Goal: Task Accomplishment & Management: Manage account settings

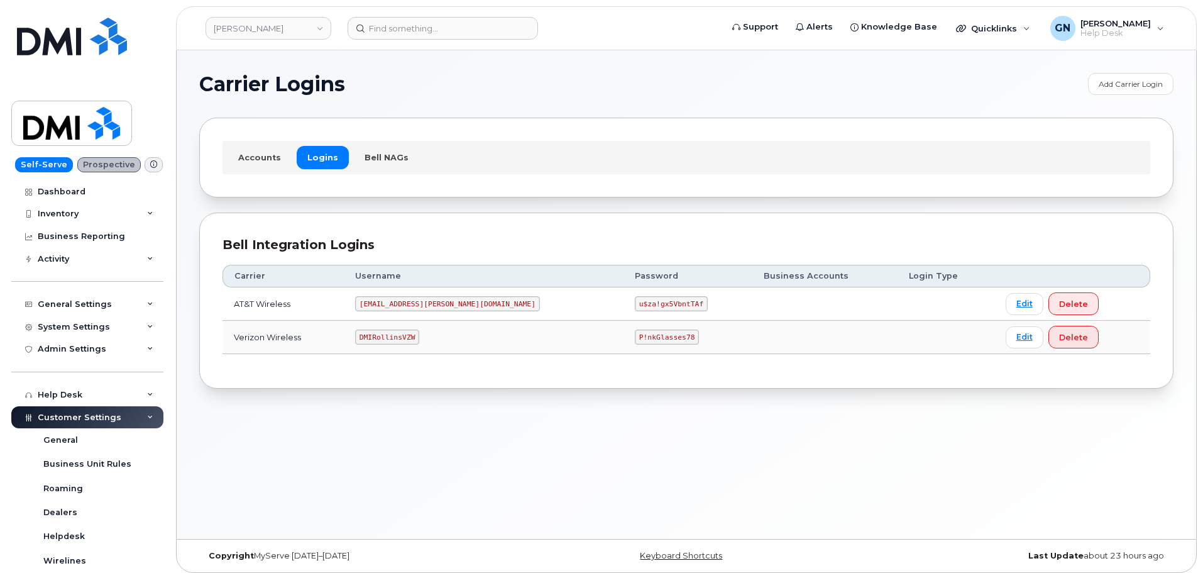
click at [403, 339] on code "DMIRollinsVZW" at bounding box center [387, 336] width 64 height 15
click at [402, 339] on code "DMIRollinsVZW" at bounding box center [387, 336] width 64 height 15
copy code "DMIRollinsVZW"
click at [635, 335] on code "P!nkGlasses78" at bounding box center [667, 336] width 64 height 15
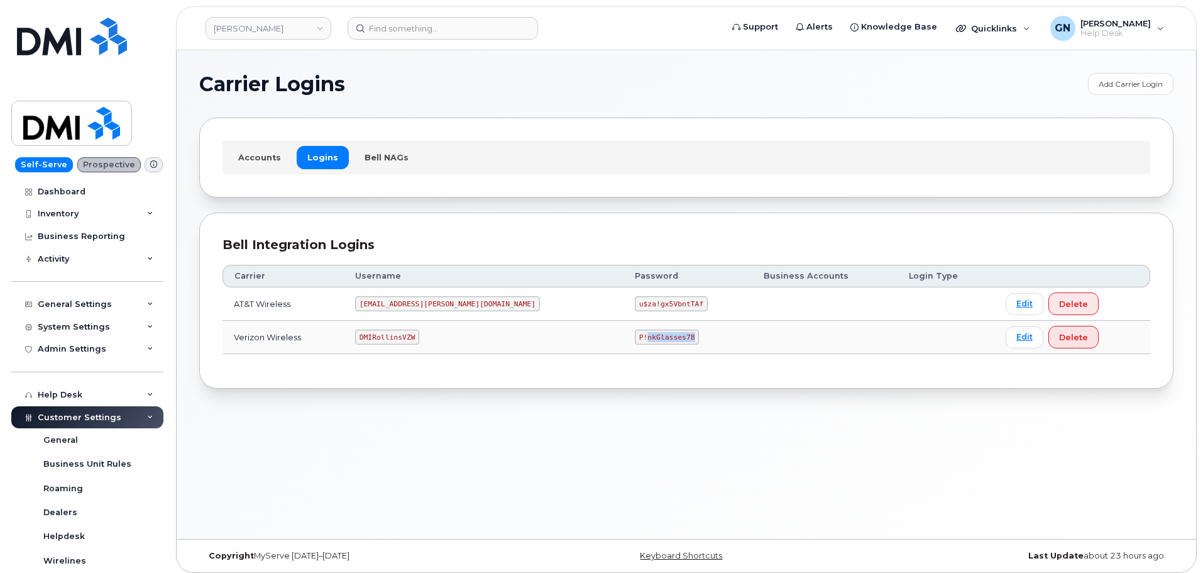
click at [635, 335] on code "P!nkGlasses78" at bounding box center [667, 336] width 64 height 15
copy code "P!nkGlasses78"
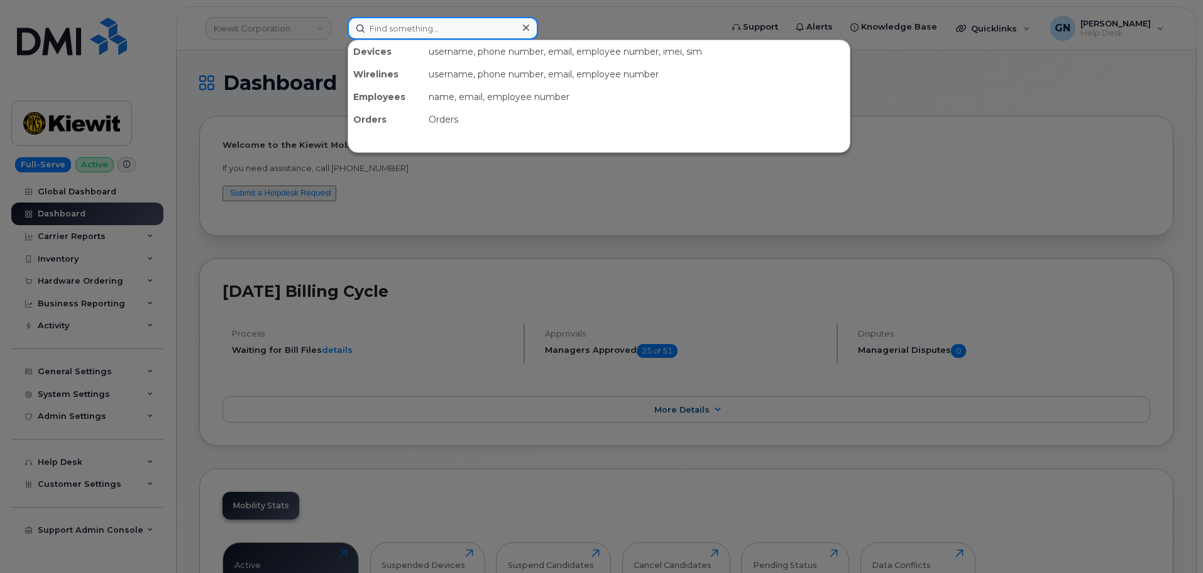
click at [407, 35] on input at bounding box center [443, 28] width 190 height 23
paste input "6047129970"
type input "6047129970"
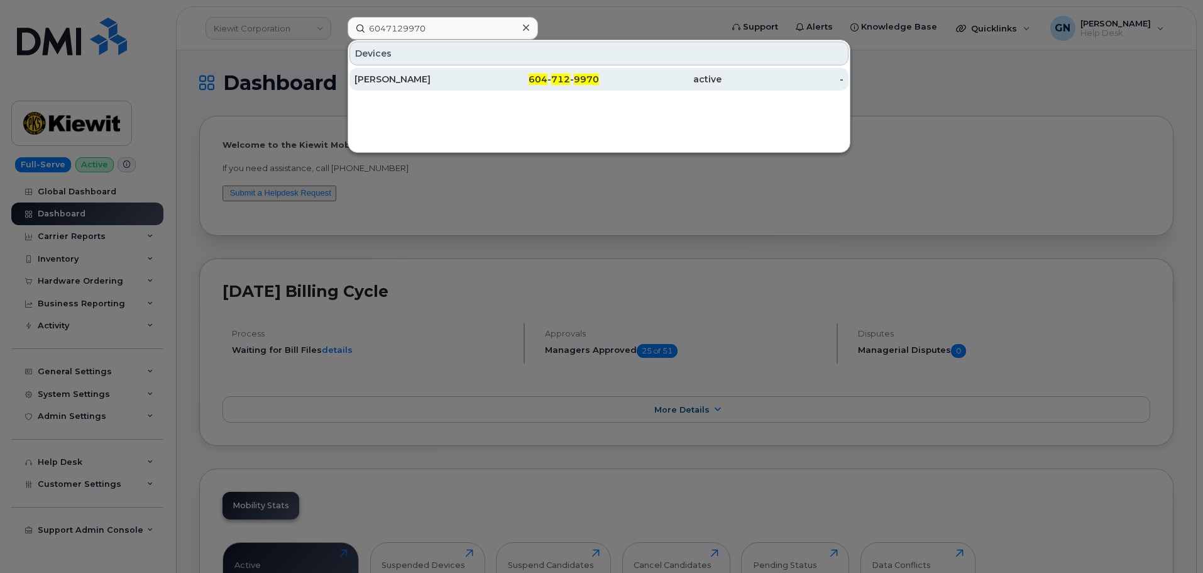
click at [440, 83] on div "Nicholas Peart" at bounding box center [415, 79] width 123 height 13
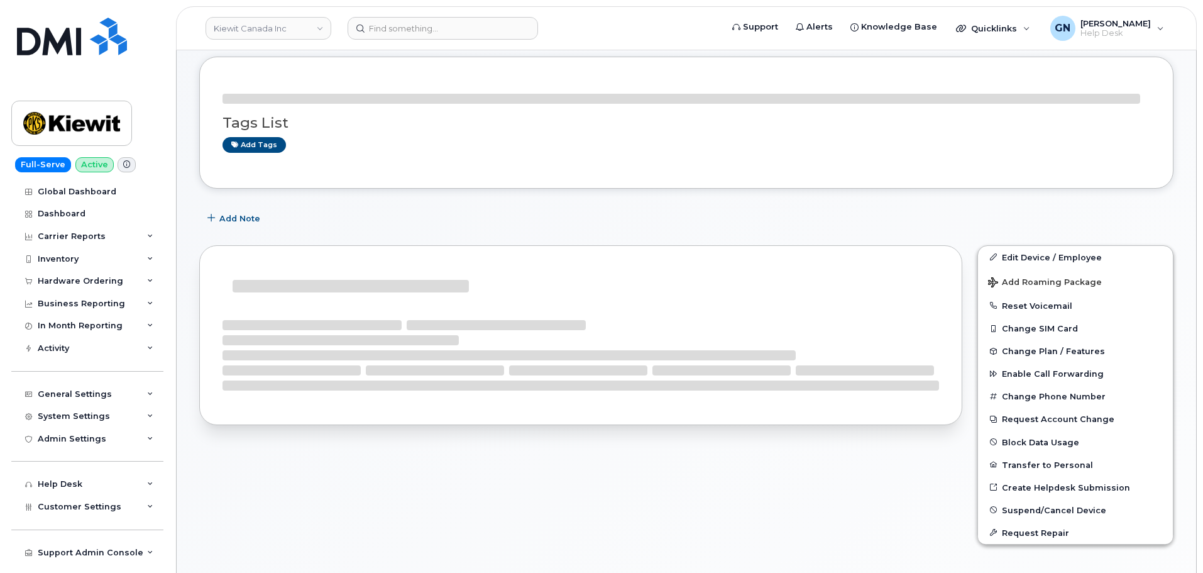
scroll to position [170, 0]
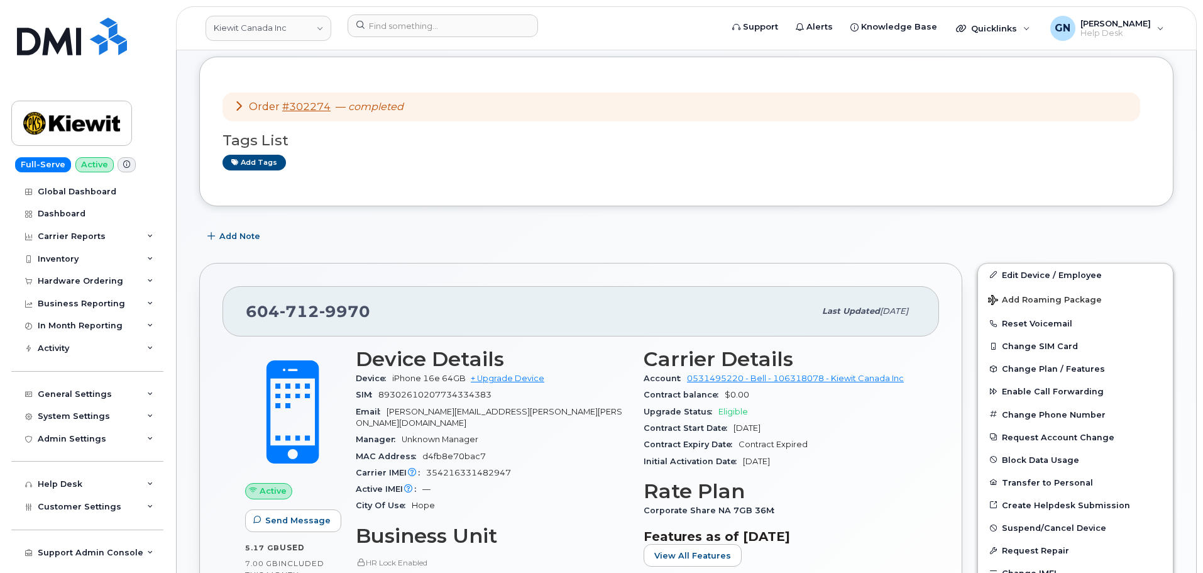
click at [123, 165] on icon at bounding box center [126, 164] width 7 height 7
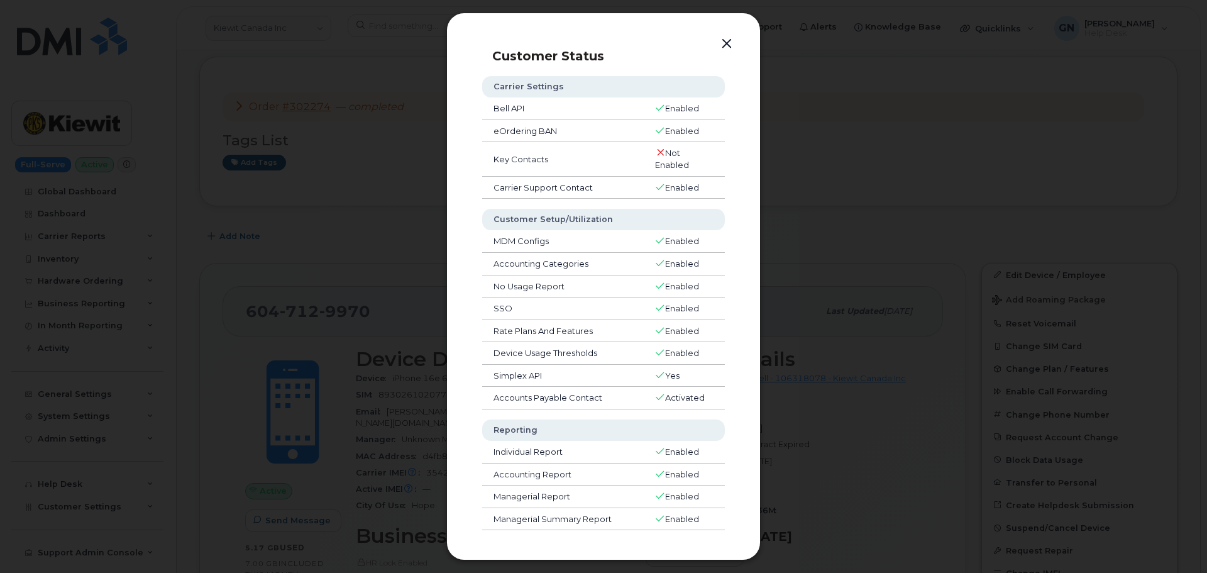
click at [725, 40] on button "button" at bounding box center [726, 44] width 19 height 18
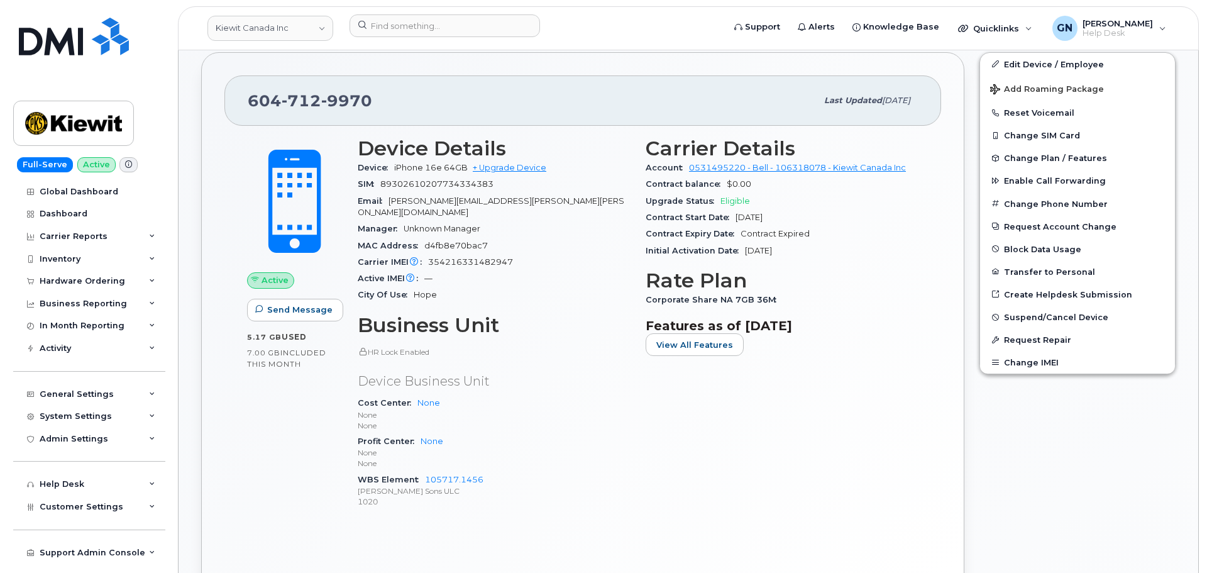
scroll to position [358, 0]
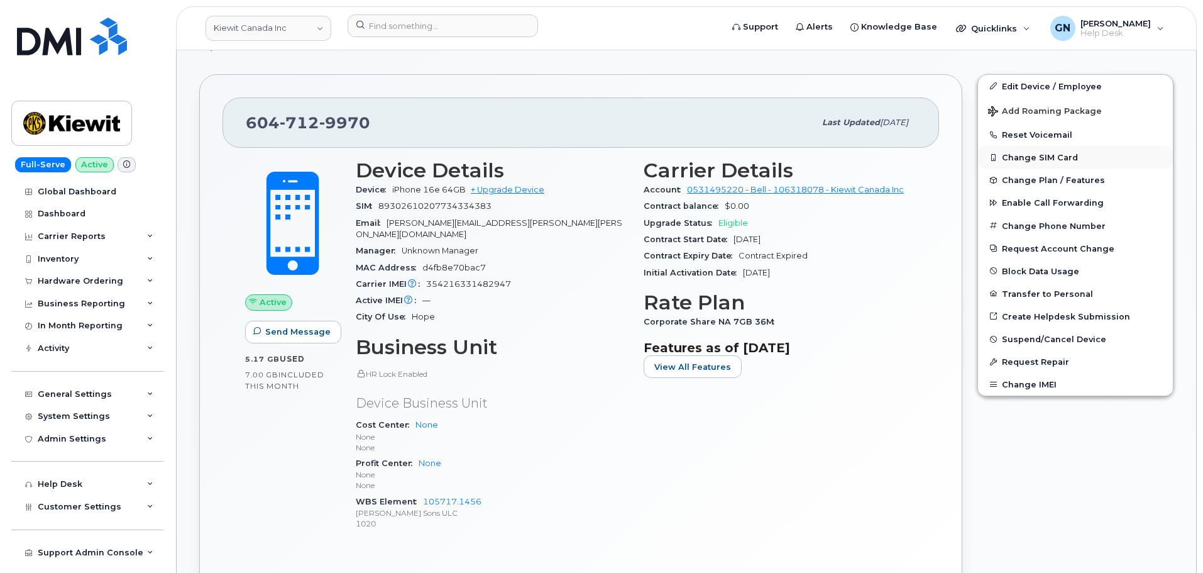
click at [1015, 158] on button "Change SIM Card" at bounding box center [1075, 157] width 195 height 23
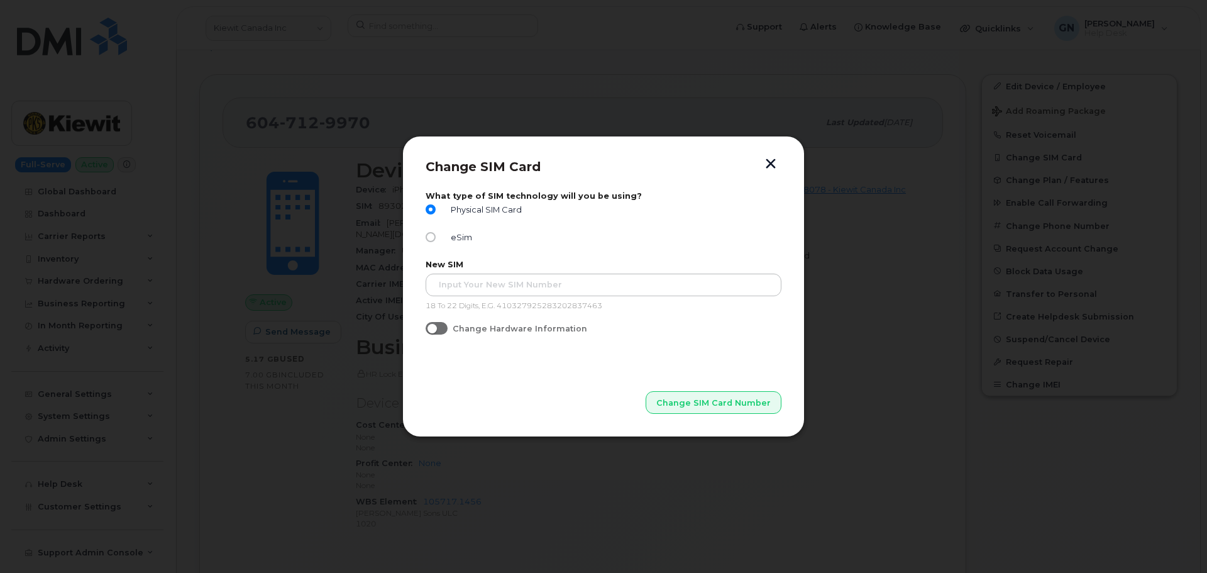
click at [432, 327] on input "Change Hardware Information" at bounding box center [430, 327] width 10 height 10
checkbox input "true"
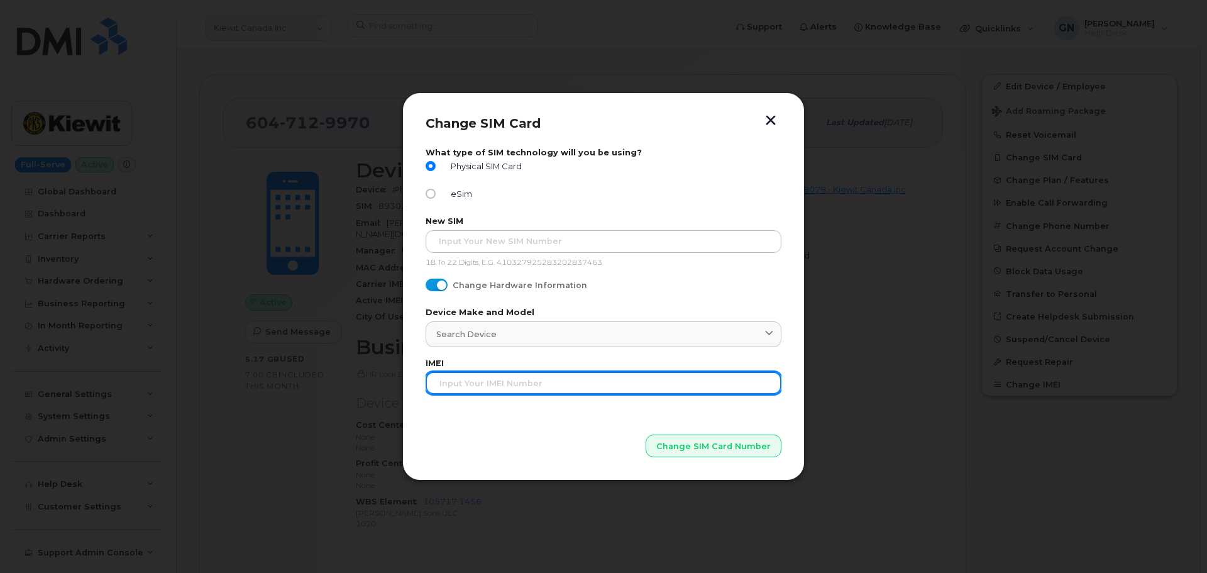
click at [501, 386] on input "text" at bounding box center [603, 382] width 356 height 23
paste input "354216331482947"
type input "354216331482947"
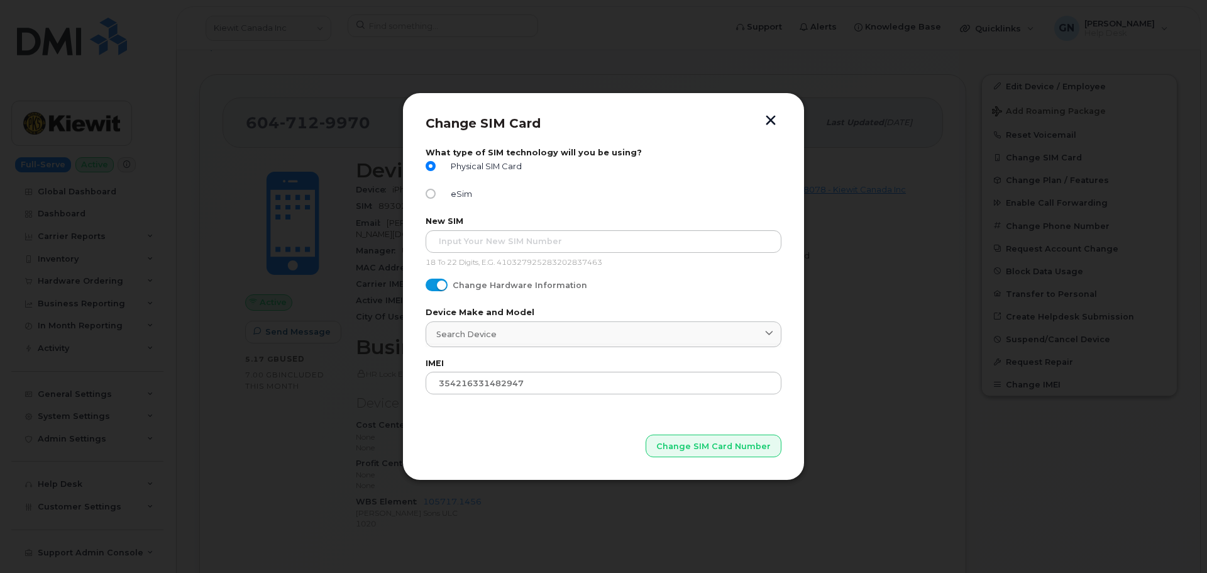
click at [549, 410] on p "Change SIM Card Number" at bounding box center [603, 425] width 356 height 63
click at [434, 189] on input "eSim" at bounding box center [430, 194] width 10 height 10
radio input "true"
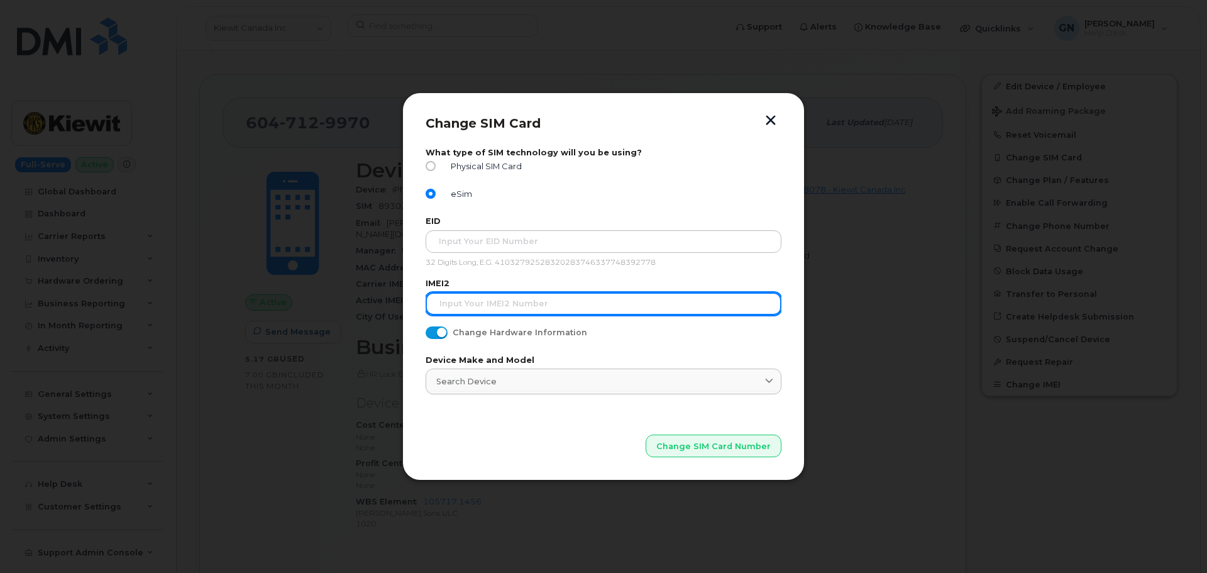
click at [534, 300] on input "text" at bounding box center [603, 303] width 356 height 23
paste input "354216331482947"
type input "354216331482947"
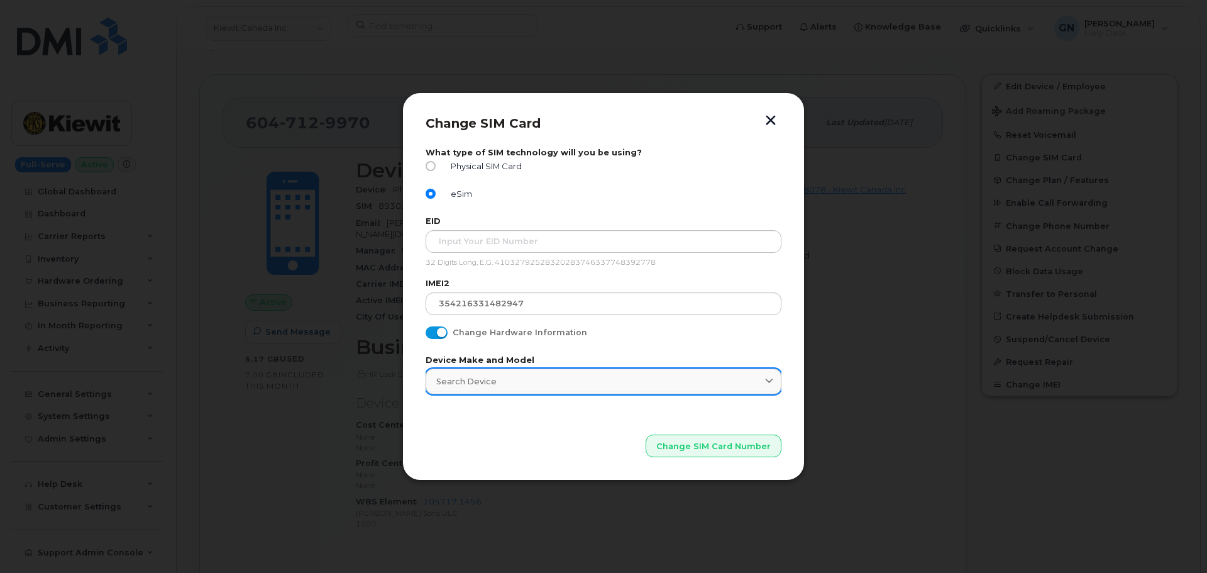
click at [526, 385] on div "Search Device" at bounding box center [603, 381] width 334 height 12
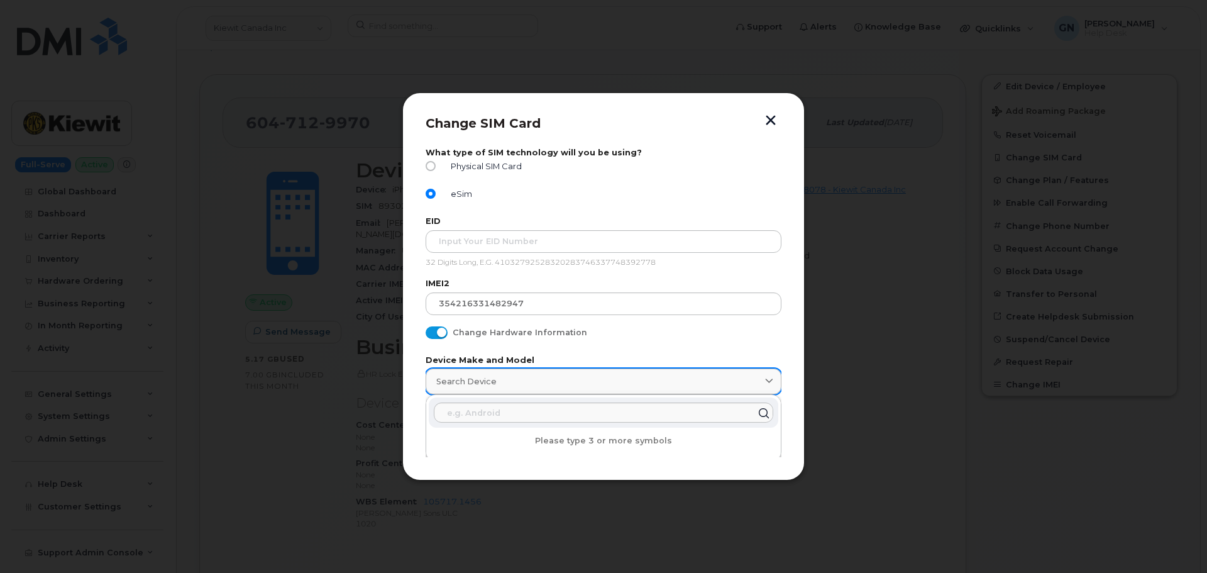
click at [526, 385] on div "Search Device" at bounding box center [603, 381] width 334 height 12
click at [631, 346] on form "What type of SIM technology will you be using? Physical SIM Card eSim EID 32 Di…" at bounding box center [603, 303] width 356 height 310
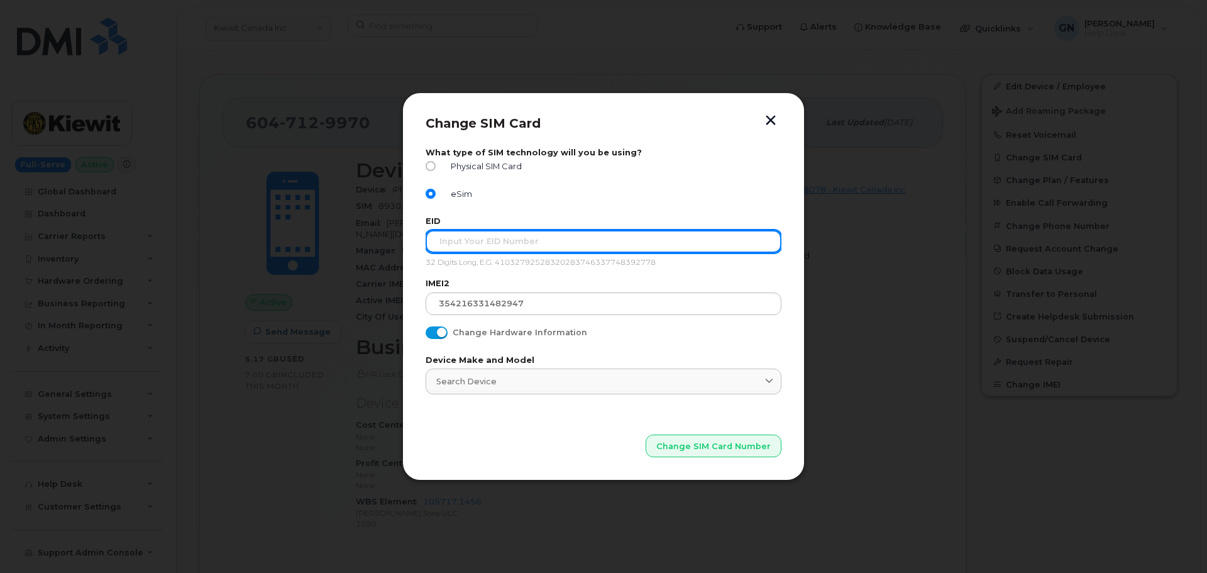
click at [493, 239] on input "text" at bounding box center [603, 241] width 356 height 23
click at [564, 248] on input "text" at bounding box center [603, 241] width 356 height 23
paste input "89043052010008887025010308903281"
type input "89043052010008887025010308903281"
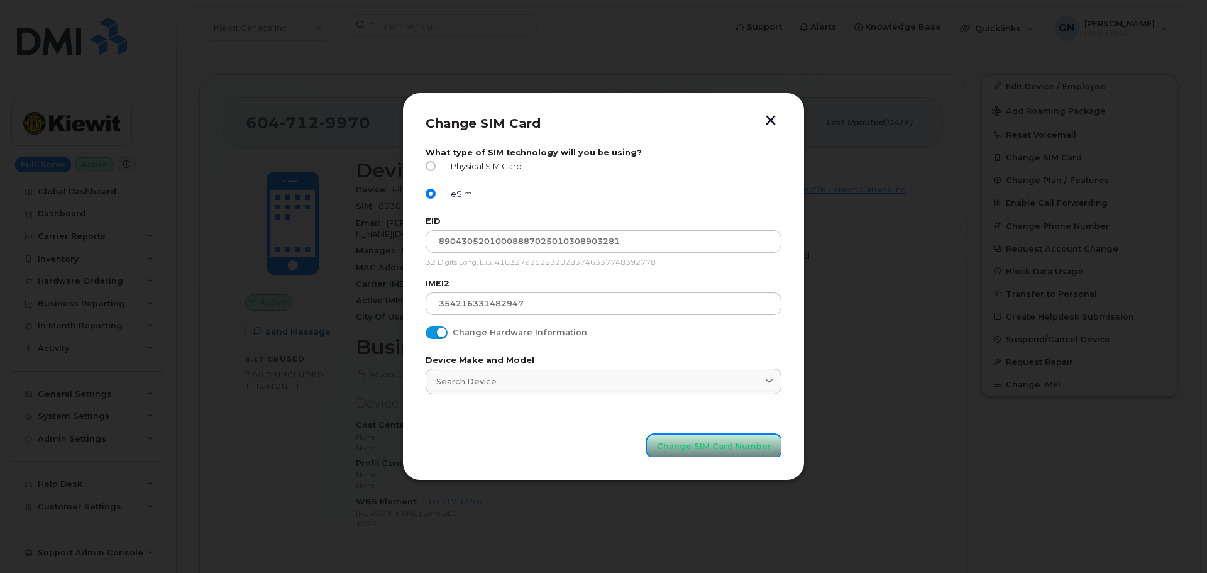
click at [671, 447] on span "Change SIM Card Number" at bounding box center [714, 446] width 114 height 12
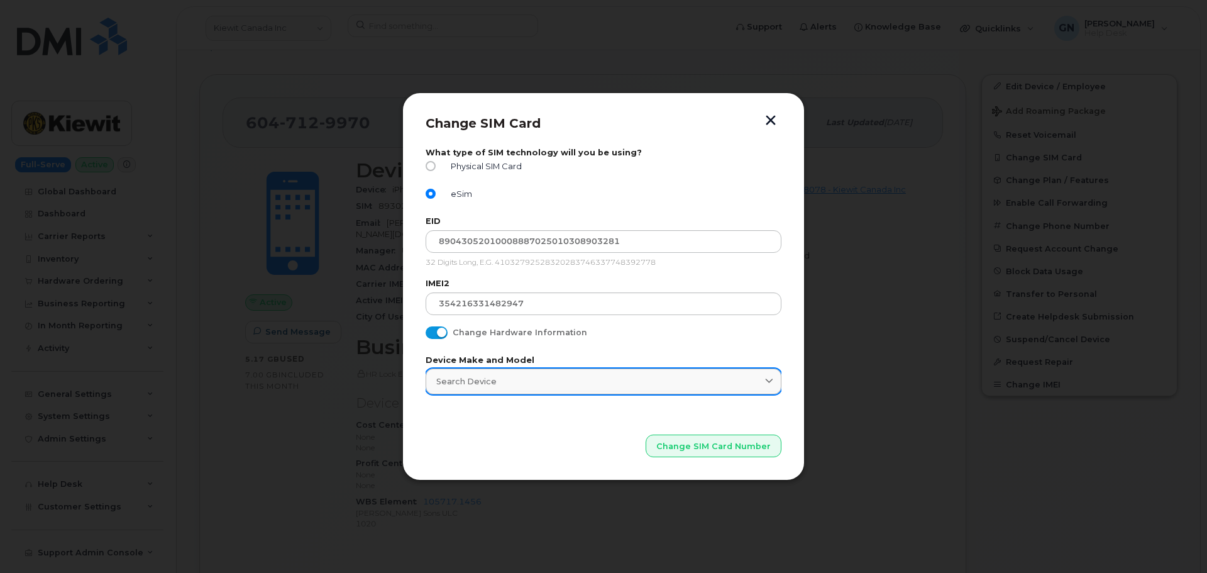
click at [566, 380] on div "Search Device" at bounding box center [603, 381] width 334 height 12
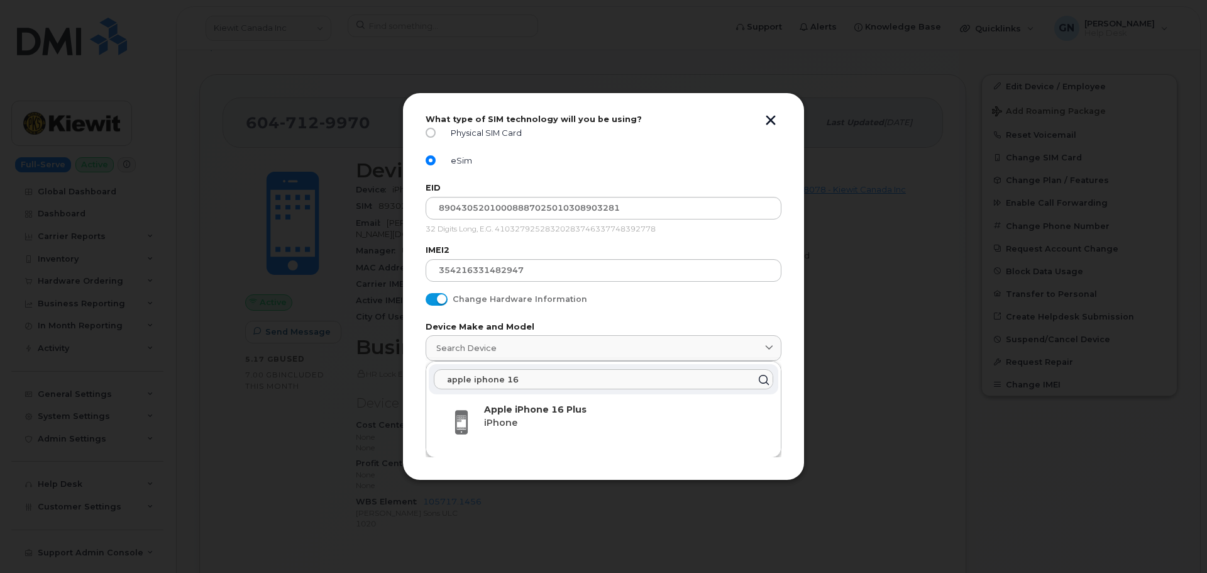
scroll to position [33, 0]
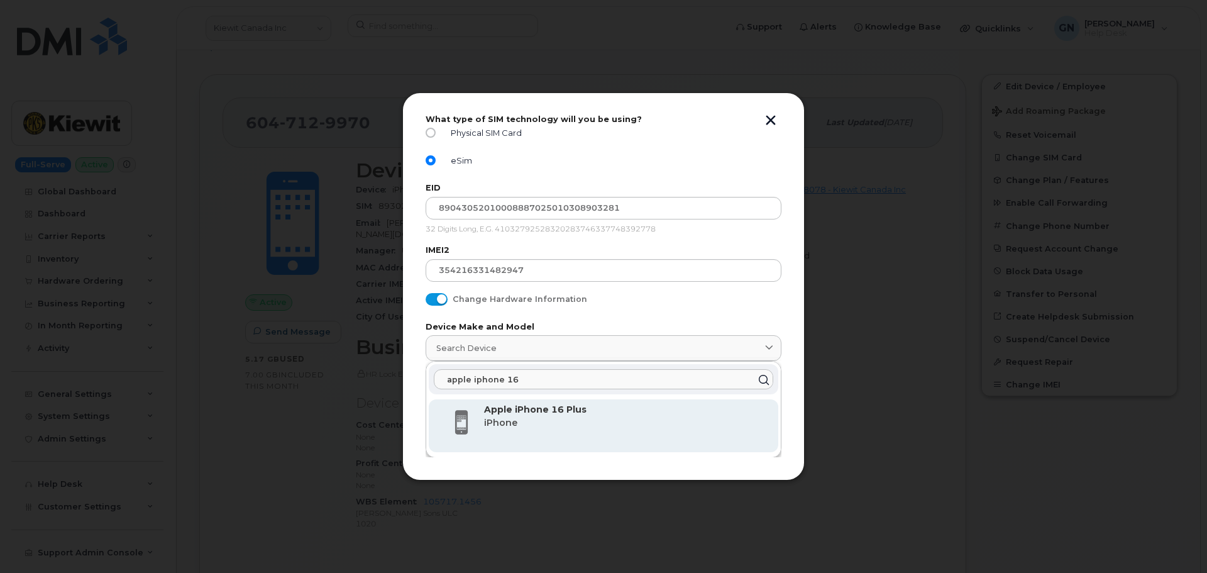
type input "apple iphone 16"
click at [665, 405] on p "Apple iPhone 16 Plus" at bounding box center [626, 409] width 284 height 13
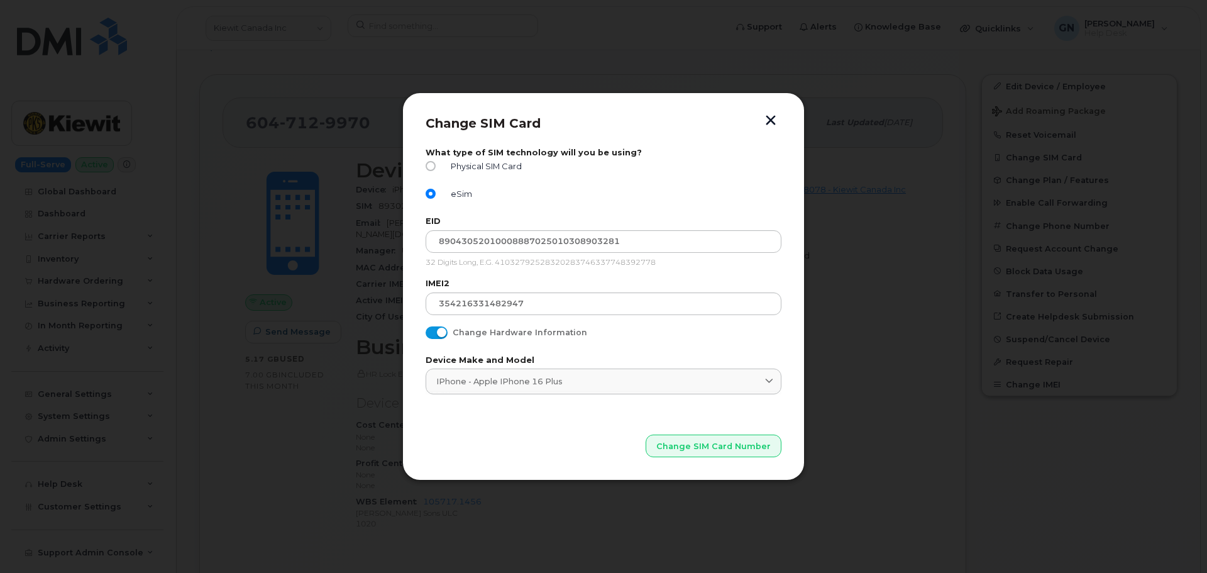
type input "3230"
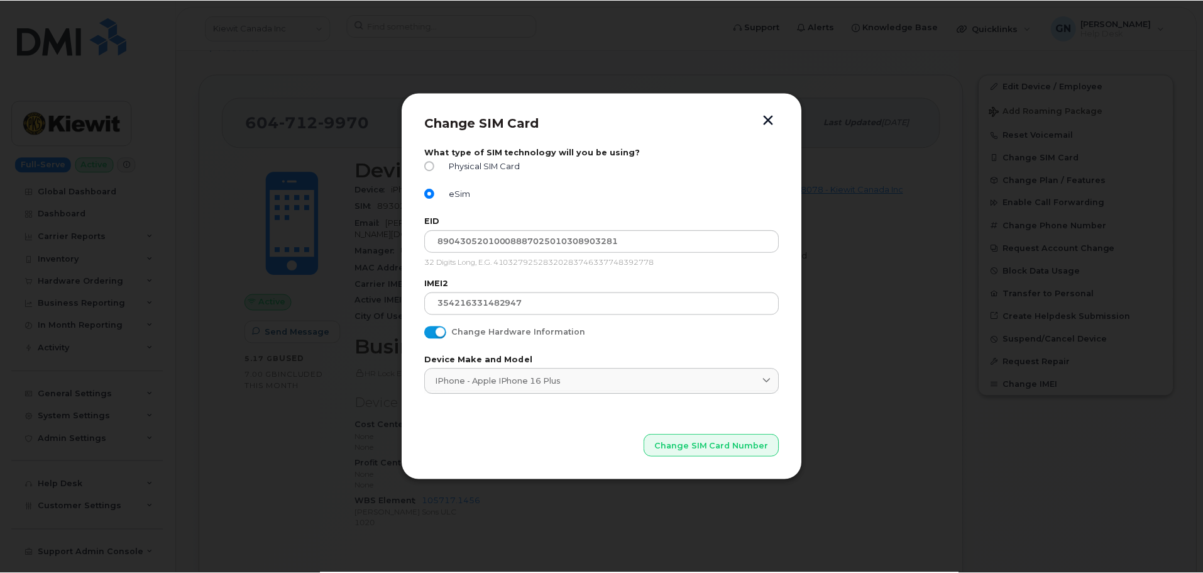
scroll to position [0, 0]
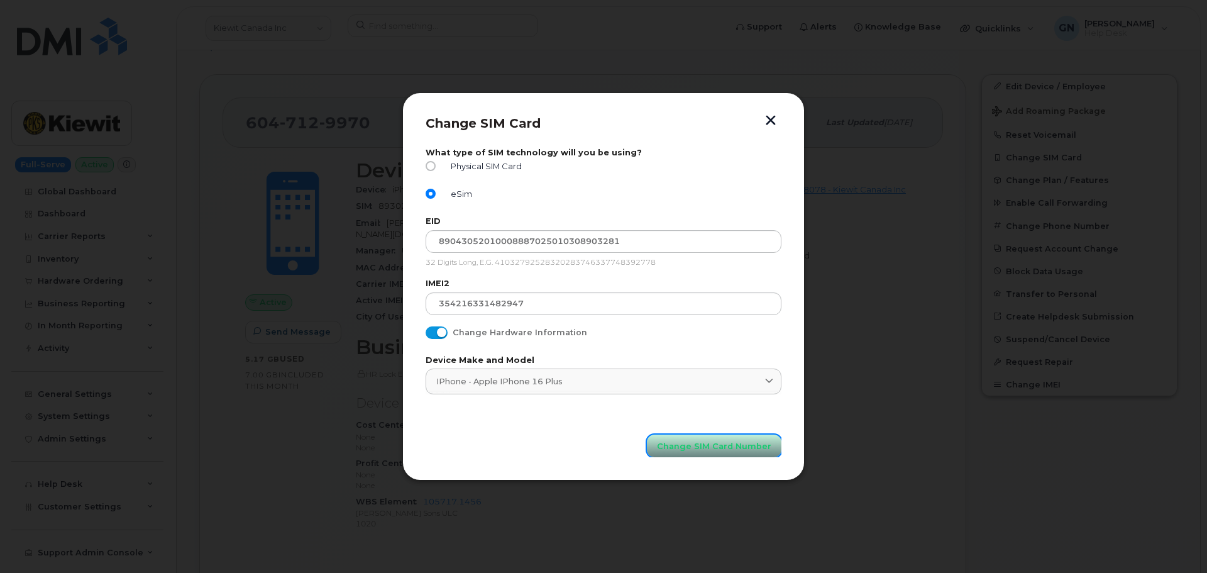
click at [723, 447] on span "Change SIM Card Number" at bounding box center [714, 446] width 114 height 12
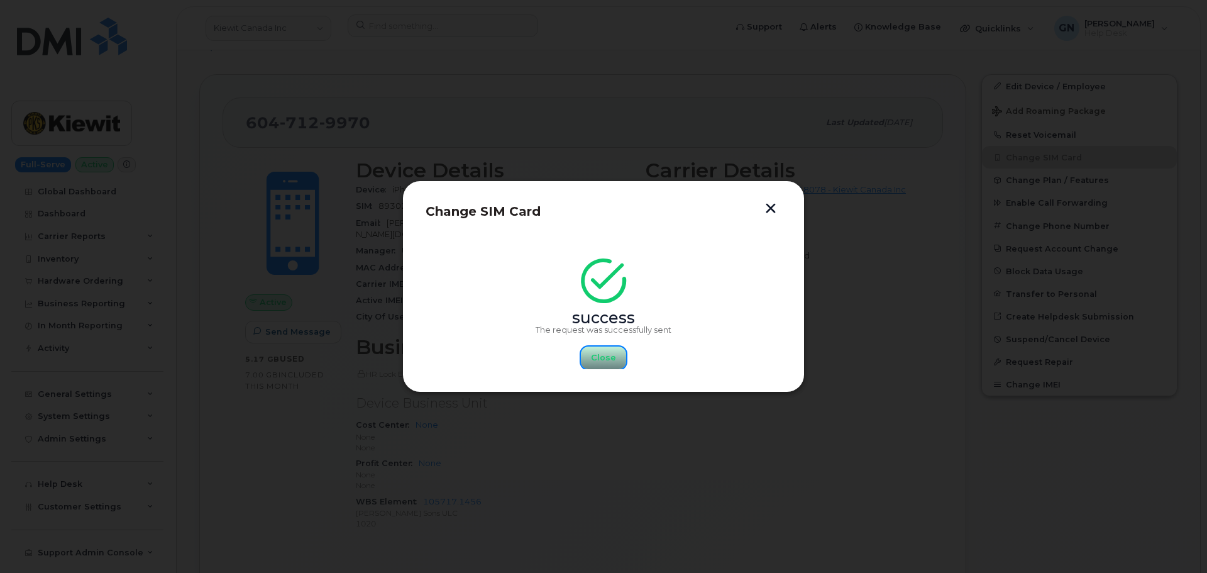
click at [611, 362] on span "Close" at bounding box center [603, 357] width 25 height 12
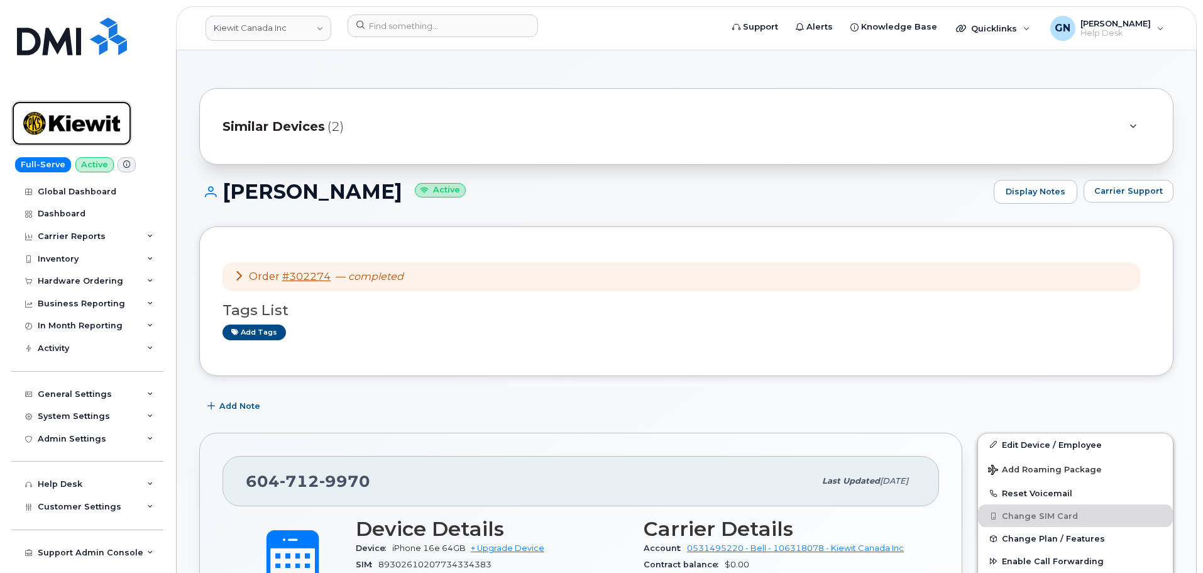
drag, startPoint x: 92, startPoint y: 124, endPoint x: 109, endPoint y: 134, distance: 20.1
click at [92, 124] on img at bounding box center [71, 123] width 97 height 36
